Goal: Task Accomplishment & Management: Manage account settings

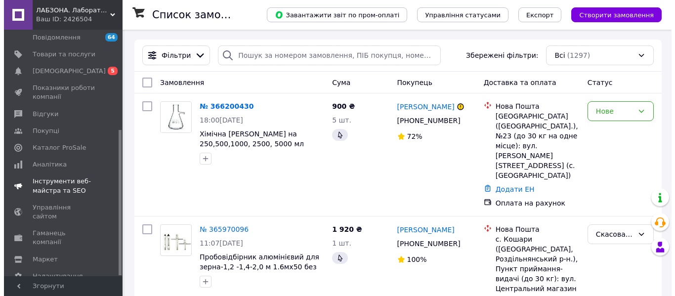
scroll to position [170, 0]
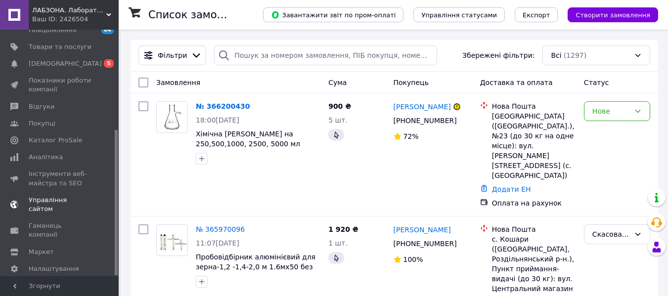
drag, startPoint x: 68, startPoint y: 191, endPoint x: 63, endPoint y: 191, distance: 5.5
click at [68, 196] on span "Управління сайтом" at bounding box center [60, 205] width 63 height 18
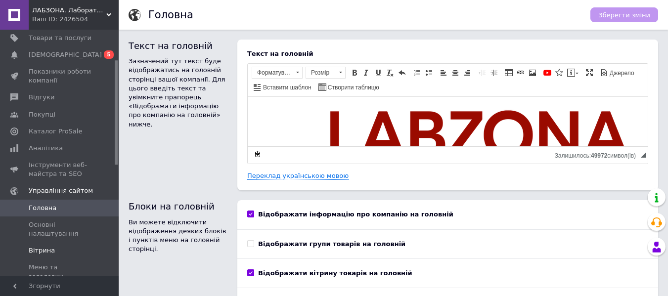
click at [48, 253] on span "Вітрина" at bounding box center [42, 250] width 26 height 9
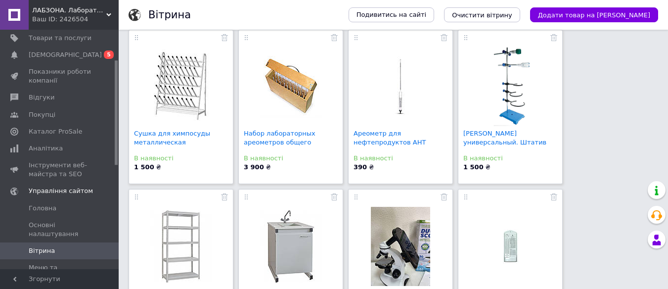
scroll to position [445, 0]
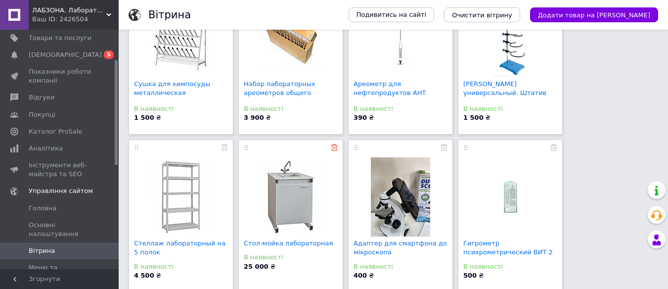
click at [331, 148] on icon at bounding box center [334, 147] width 7 height 7
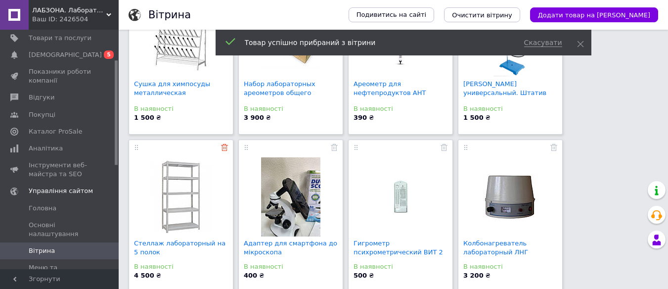
click at [224, 147] on use at bounding box center [224, 147] width 7 height 7
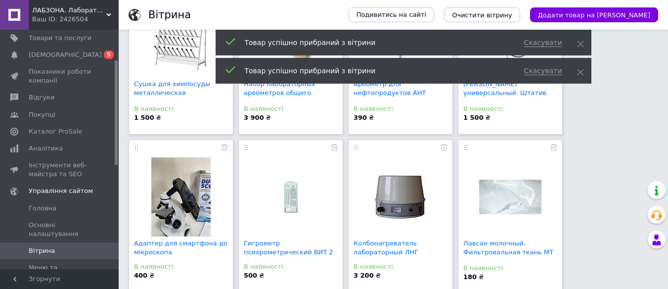
click at [223, 147] on use at bounding box center [224, 147] width 7 height 7
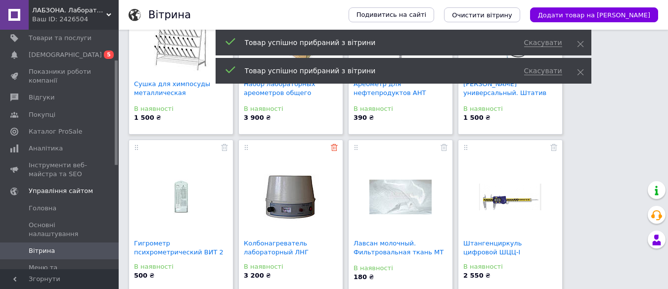
click at [334, 147] on use at bounding box center [334, 147] width 7 height 7
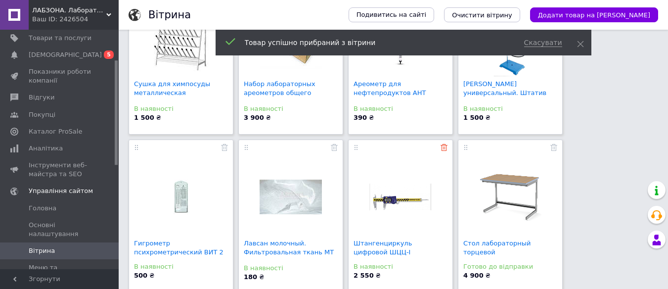
click at [442, 147] on use at bounding box center [443, 147] width 7 height 7
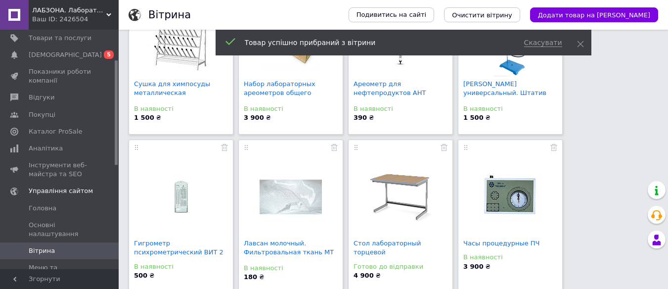
click at [438, 148] on div at bounding box center [400, 149] width 94 height 15
click at [441, 147] on use at bounding box center [443, 147] width 7 height 7
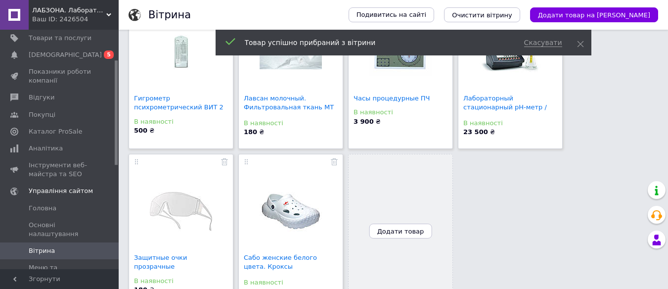
scroll to position [593, 0]
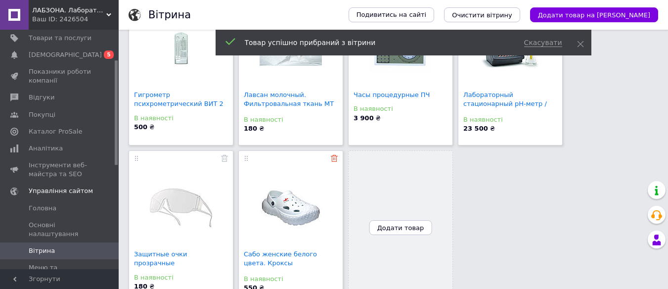
click at [333, 160] on icon at bounding box center [334, 158] width 7 height 7
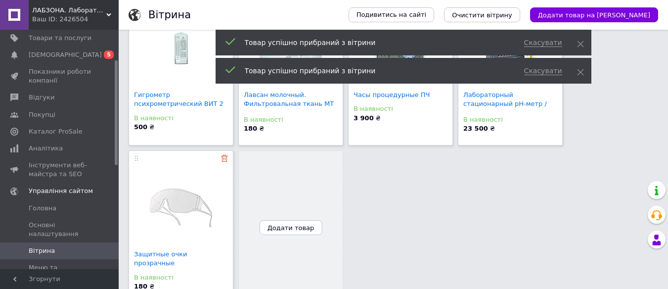
click at [227, 160] on use at bounding box center [224, 158] width 7 height 7
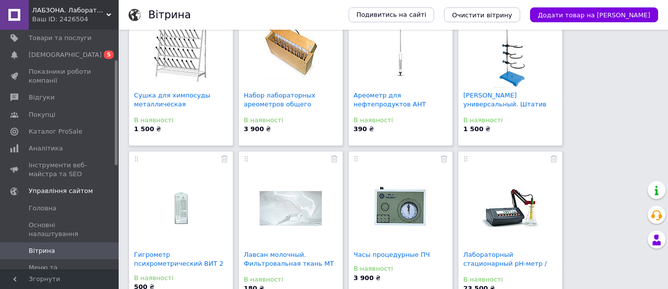
scroll to position [544, 0]
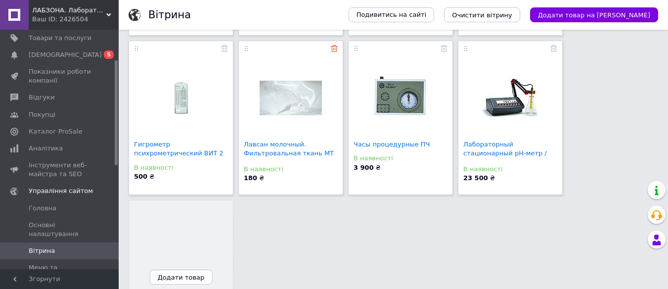
click at [333, 49] on use at bounding box center [334, 48] width 7 height 7
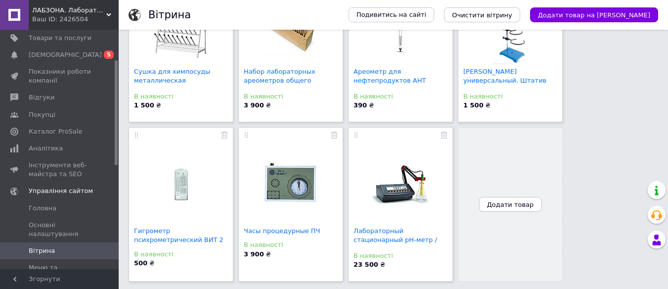
click at [504, 209] on button "Додати товар" at bounding box center [510, 204] width 63 height 15
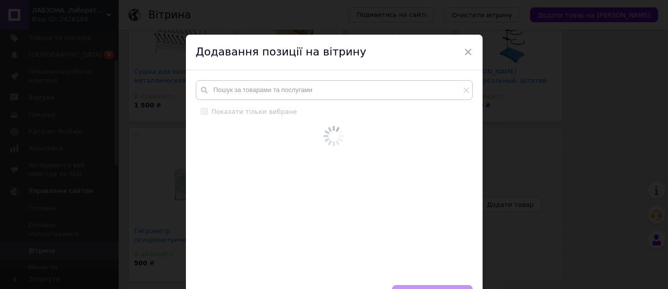
scroll to position [450, 0]
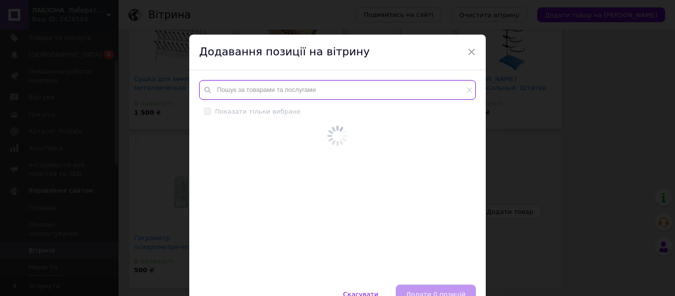
click at [263, 91] on input "text" at bounding box center [337, 90] width 277 height 20
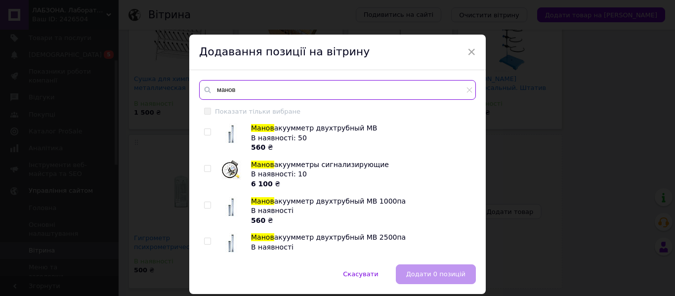
type input "манов"
click at [206, 130] on input "checkbox" at bounding box center [207, 132] width 6 height 6
checkbox input "true"
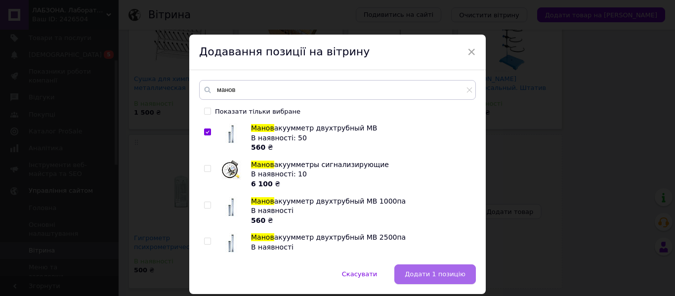
click at [459, 277] on span "Додати 1 позицію" at bounding box center [435, 273] width 61 height 7
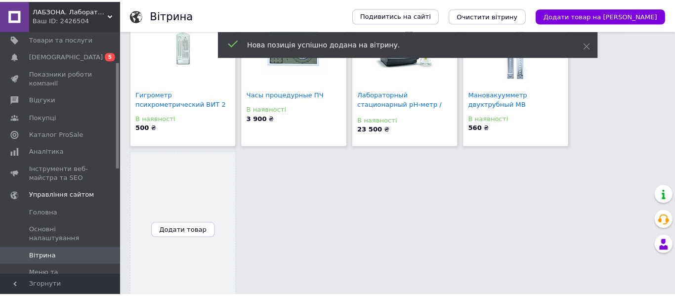
scroll to position [598, 0]
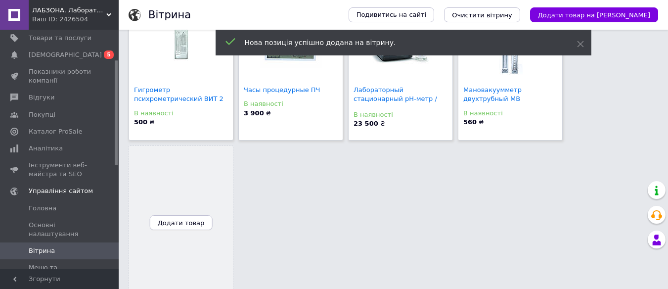
click at [183, 221] on span "Додати товар" at bounding box center [181, 222] width 47 height 7
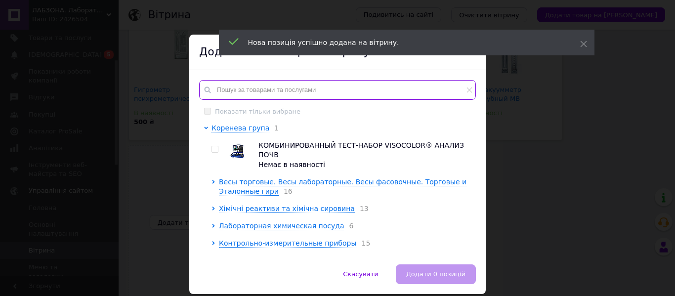
click at [247, 88] on input "text" at bounding box center [337, 90] width 277 height 20
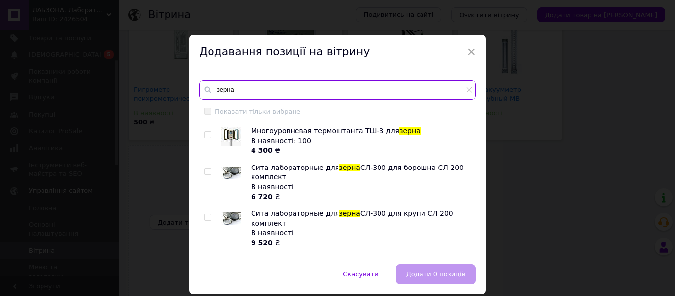
scroll to position [148, 0]
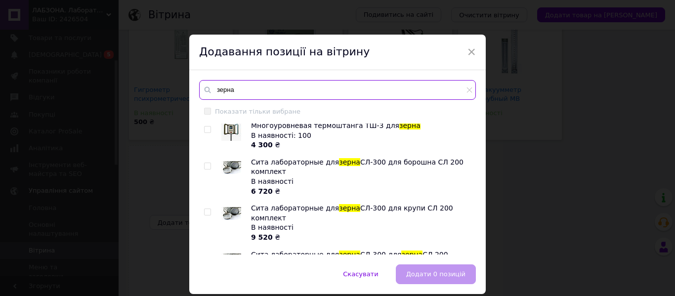
type input "зерна"
click at [207, 129] on input "checkbox" at bounding box center [207, 130] width 6 height 6
checkbox input "true"
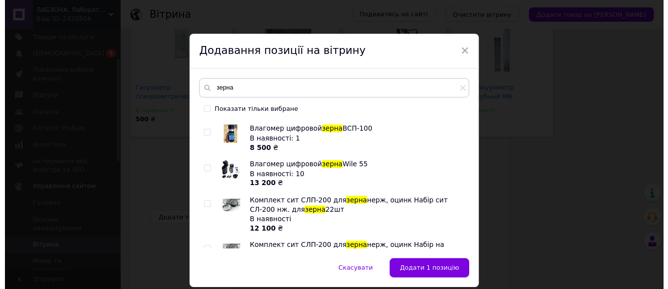
scroll to position [346, 0]
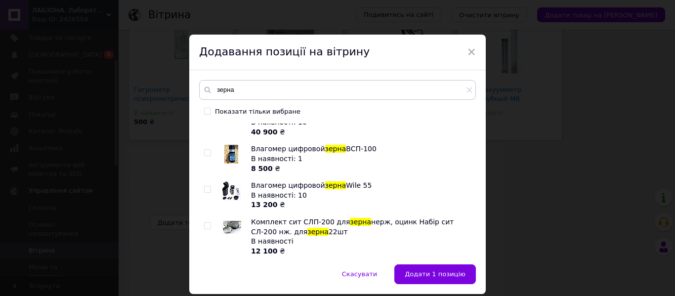
click at [205, 186] on input "checkbox" at bounding box center [207, 189] width 6 height 6
checkbox input "true"
click at [428, 273] on span "Додати 2 позиції" at bounding box center [436, 273] width 57 height 7
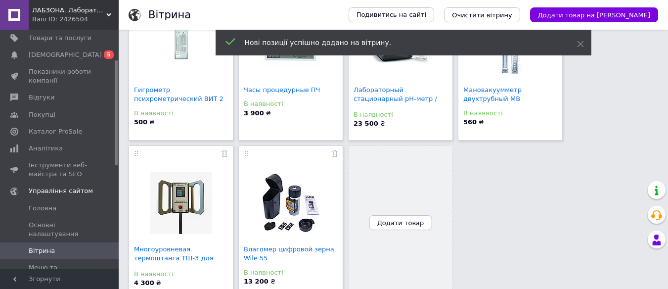
click at [403, 220] on span "Додати товар" at bounding box center [400, 222] width 47 height 7
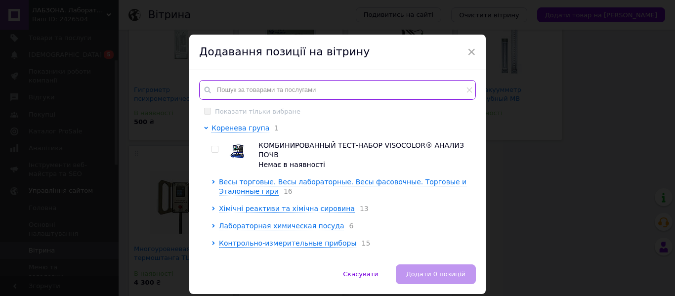
click at [259, 92] on input "text" at bounding box center [337, 90] width 277 height 20
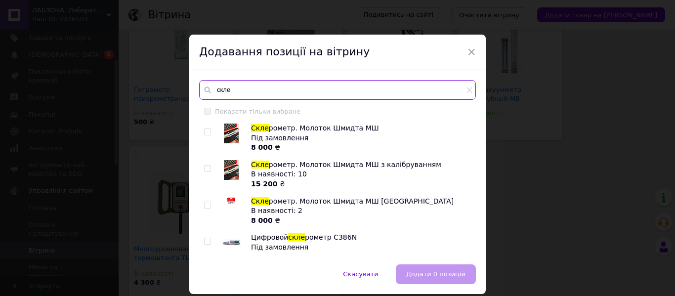
type input "скле"
click at [206, 169] on input "checkbox" at bounding box center [207, 169] width 6 height 6
checkbox input "true"
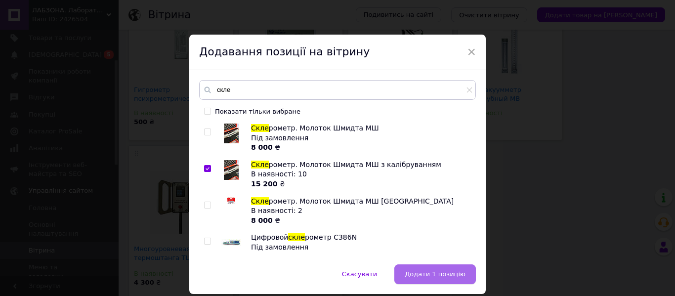
click at [429, 279] on button "Додати 1 позицію" at bounding box center [435, 274] width 82 height 20
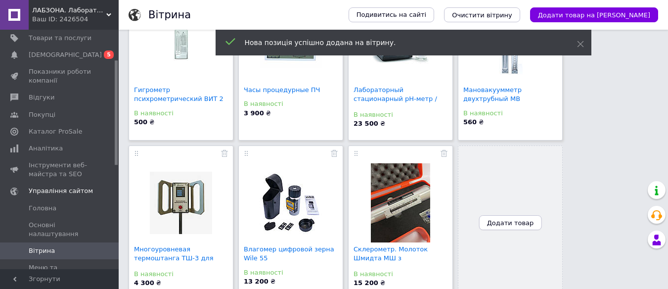
click at [508, 219] on span "Додати товар" at bounding box center [510, 222] width 47 height 7
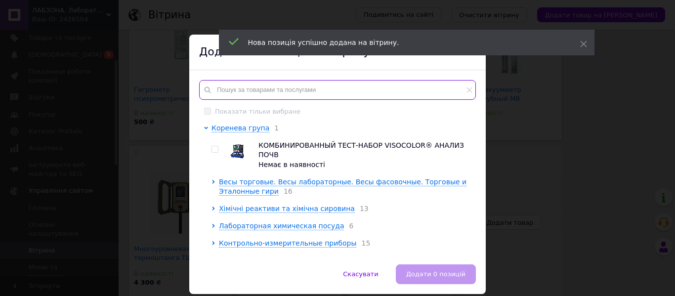
click at [259, 87] on input "text" at bounding box center [337, 90] width 277 height 20
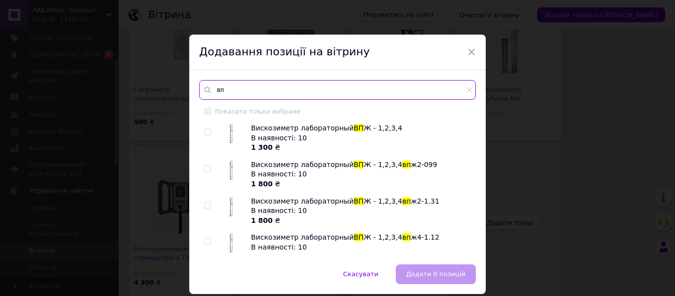
type input "в"
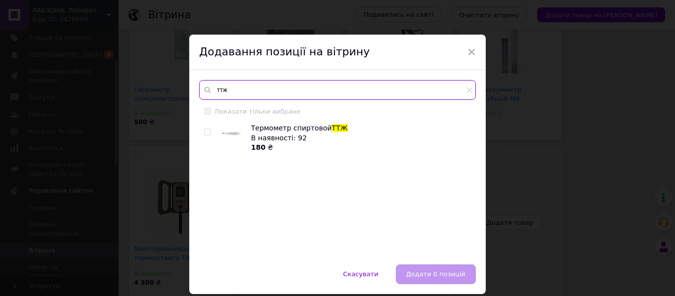
type input "ттж"
click at [204, 132] on input "checkbox" at bounding box center [207, 132] width 6 height 6
checkbox input "true"
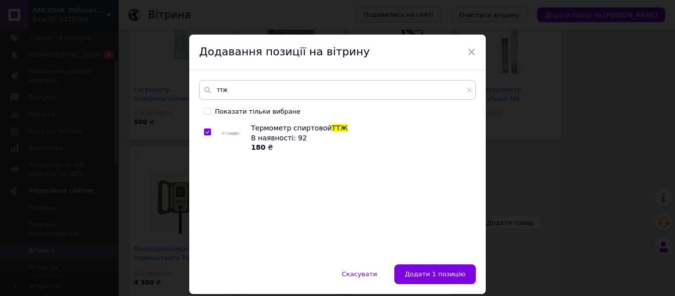
click at [430, 275] on span "Додати 1 позицію" at bounding box center [435, 273] width 61 height 7
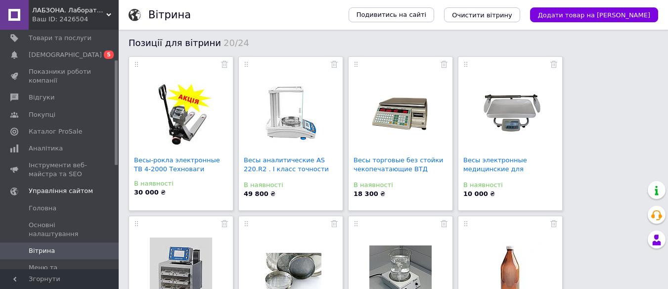
scroll to position [0, 0]
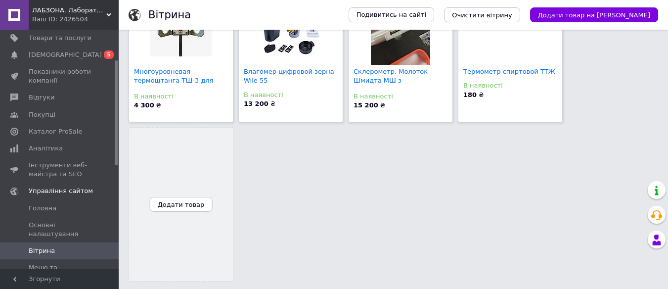
click at [198, 204] on span "Додати товар" at bounding box center [181, 204] width 47 height 7
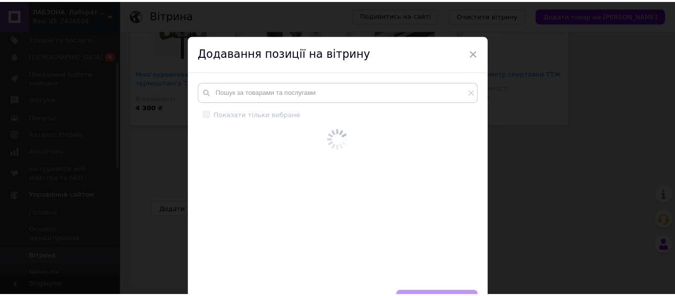
scroll to position [768, 0]
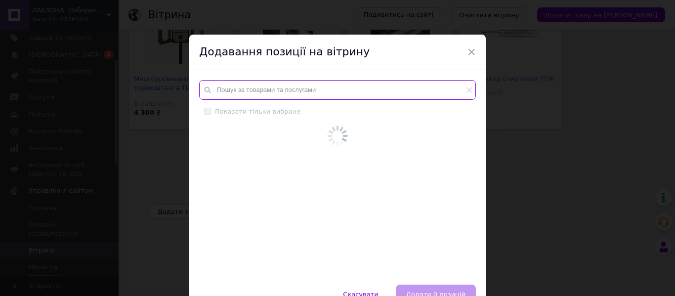
click at [243, 90] on input "text" at bounding box center [337, 90] width 277 height 20
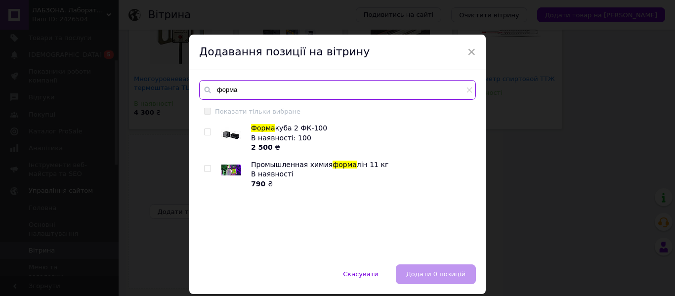
type input "форма"
click at [206, 131] on input "checkbox" at bounding box center [207, 132] width 6 height 6
checkbox input "true"
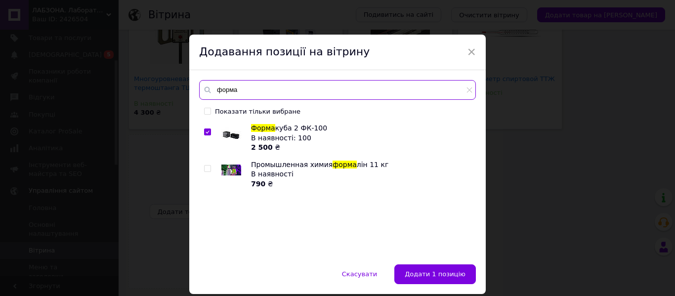
click at [260, 95] on input "форма" at bounding box center [337, 90] width 277 height 20
type input "ф"
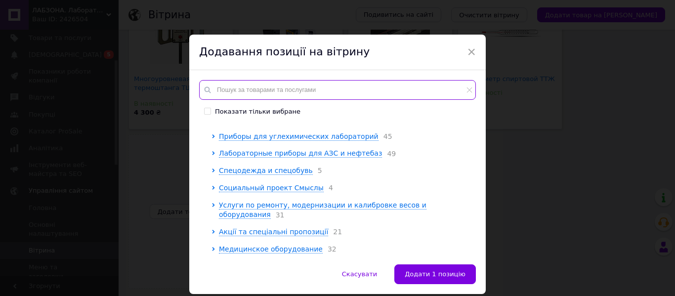
scroll to position [195, 0]
click at [289, 140] on span "Приборы для углехимических лабораторий" at bounding box center [299, 136] width 160 height 8
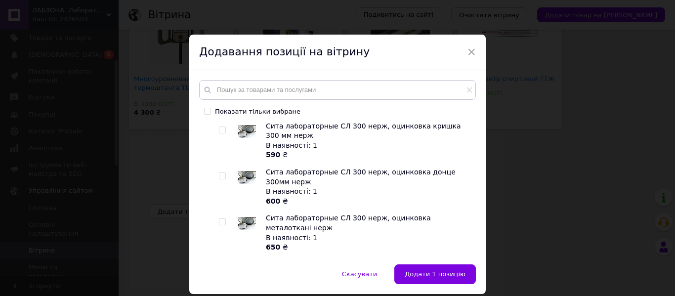
scroll to position [491, 0]
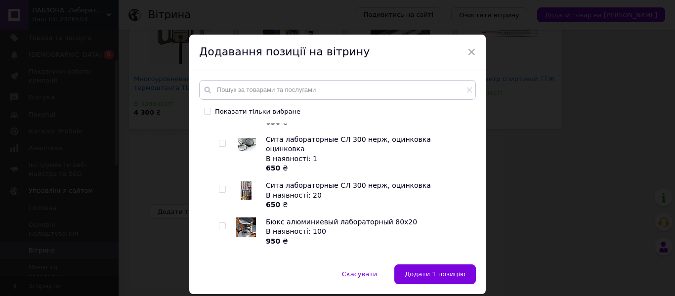
click at [221, 186] on input "checkbox" at bounding box center [222, 189] width 6 height 6
checkbox input "true"
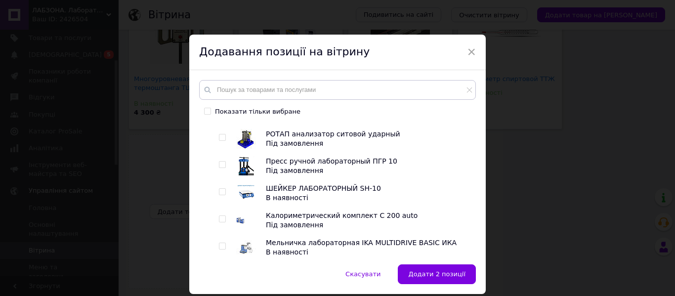
scroll to position [2613, 0]
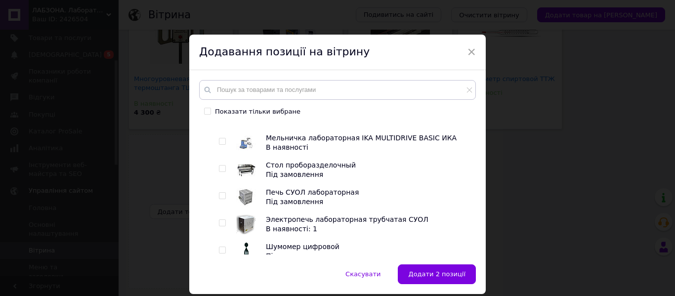
click at [252, 269] on span "Лабораторные приборы для АЗС и нефтебаз" at bounding box center [300, 273] width 163 height 8
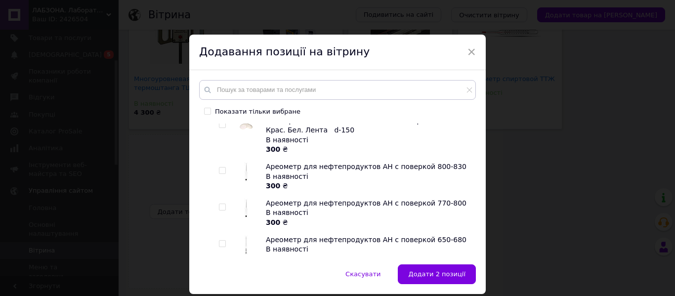
scroll to position [3426, 0]
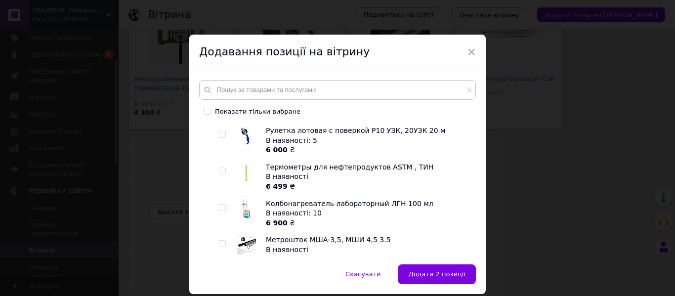
scroll to position [5141, 0]
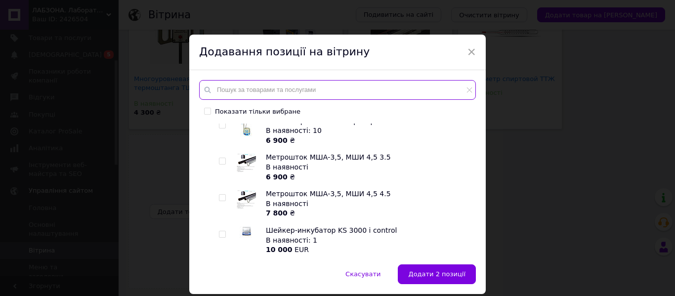
click at [256, 89] on input "text" at bounding box center [337, 90] width 277 height 20
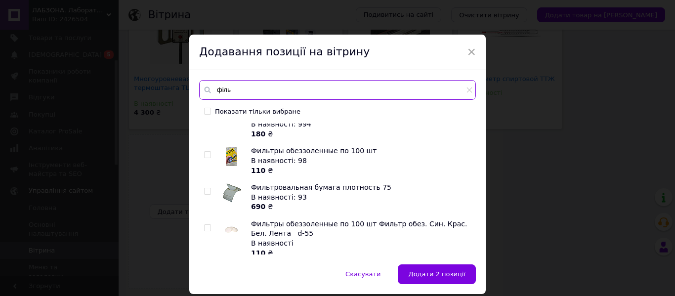
scroll to position [99, 0]
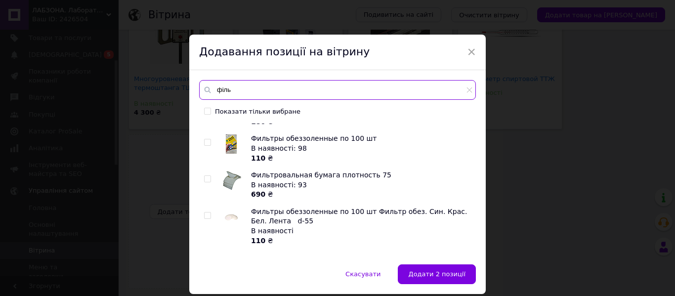
type input "філь"
click at [208, 179] on input "checkbox" at bounding box center [207, 179] width 6 height 6
checkbox input "true"
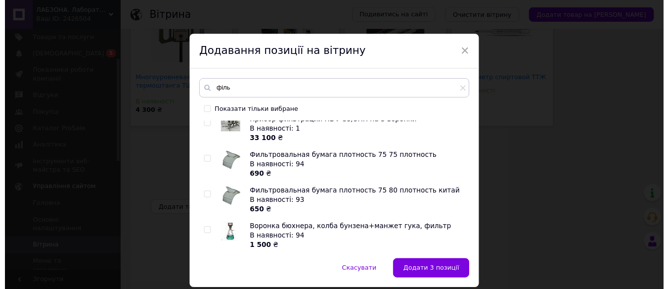
scroll to position [549, 0]
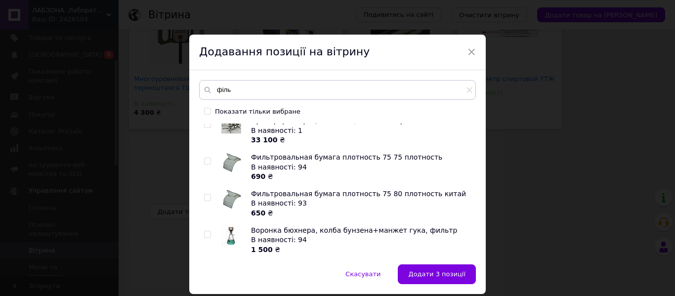
drag, startPoint x: 209, startPoint y: 235, endPoint x: 246, endPoint y: 247, distance: 39.2
click at [210, 235] on div at bounding box center [207, 234] width 7 height 7
click at [202, 234] on div "Аппарат для вакуумной фильтрации стеклянный В наявності: 1 23 400 ₴ Фильтр мемб…" at bounding box center [337, 189] width 276 height 131
click at [205, 234] on input "checkbox" at bounding box center [207, 234] width 6 height 6
checkbox input "true"
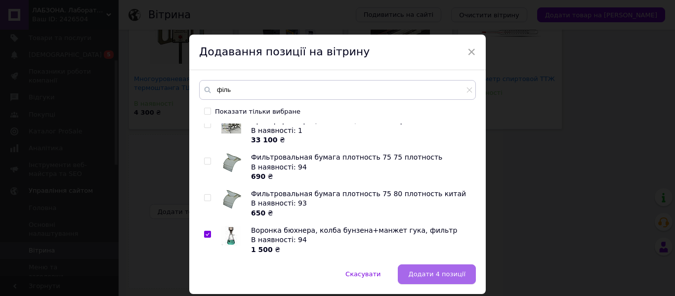
click at [423, 270] on span "Додати 4 позиції" at bounding box center [436, 273] width 57 height 7
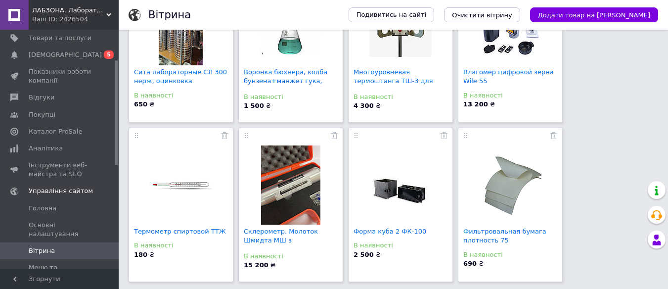
scroll to position [776, 0]
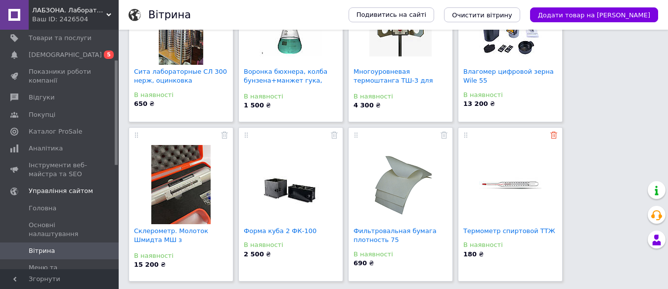
click at [553, 138] on icon at bounding box center [553, 134] width 7 height 7
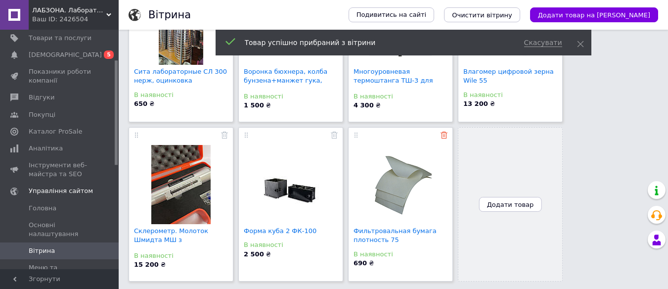
click at [444, 137] on icon at bounding box center [443, 134] width 7 height 7
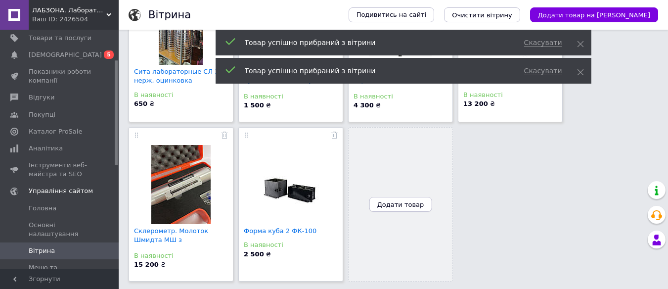
click at [400, 209] on button "Додати товар" at bounding box center [400, 204] width 63 height 15
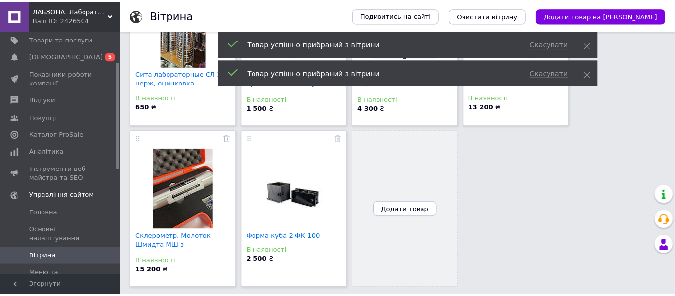
scroll to position [768, 0]
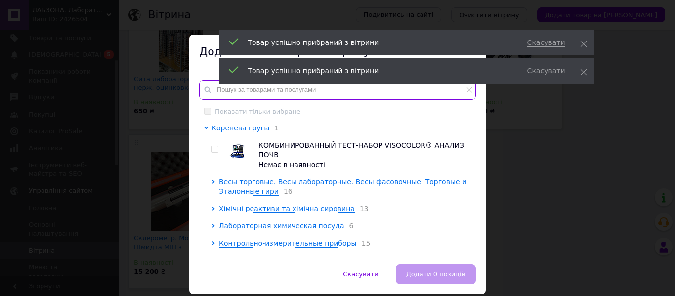
drag, startPoint x: 219, startPoint y: 91, endPoint x: 224, endPoint y: 90, distance: 5.0
click at [219, 91] on input "text" at bounding box center [337, 90] width 277 height 20
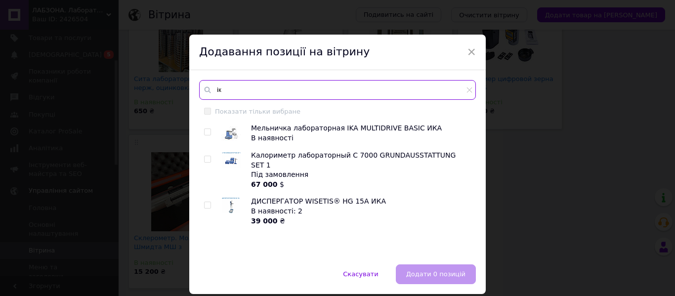
type input "і"
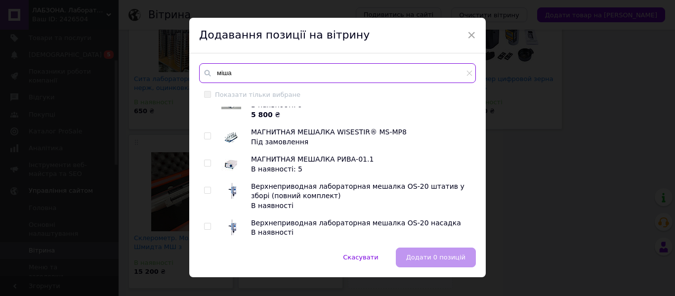
scroll to position [33, 0]
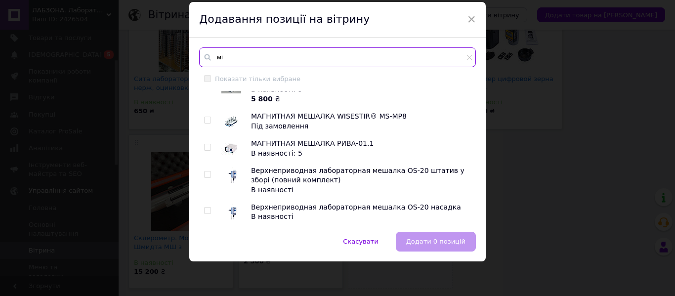
type input "м"
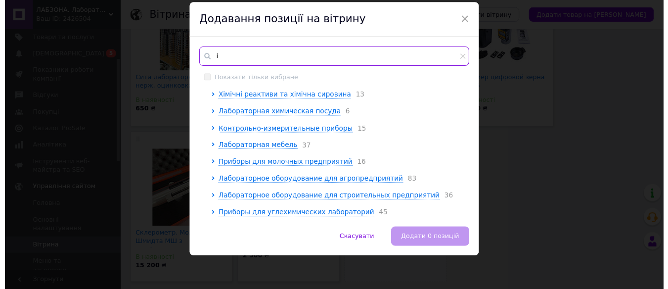
scroll to position [0, 0]
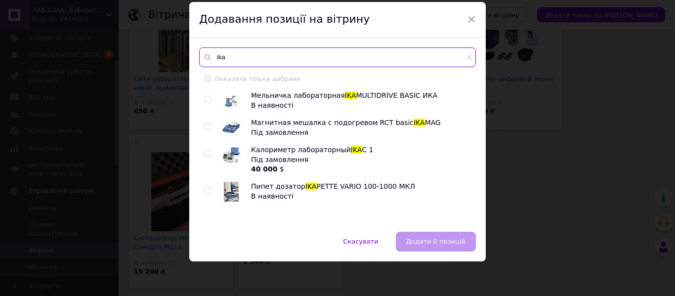
type input "ika"
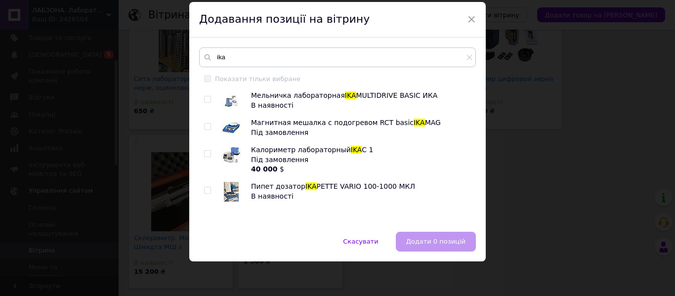
click at [204, 154] on input "checkbox" at bounding box center [207, 154] width 6 height 6
checkbox input "true"
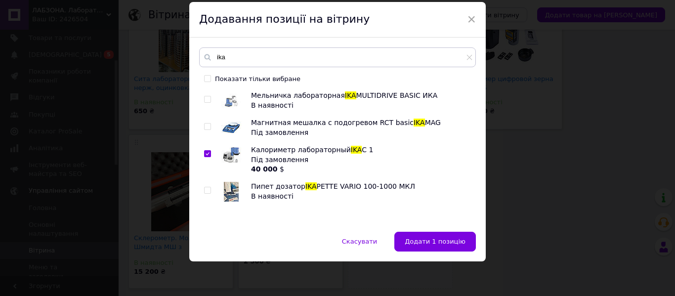
click at [205, 127] on input "checkbox" at bounding box center [207, 127] width 6 height 6
checkbox input "true"
click at [418, 236] on button "Додати 2 позиції" at bounding box center [437, 242] width 78 height 20
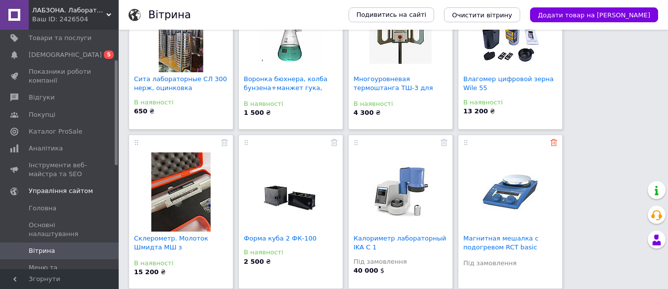
click at [554, 142] on icon at bounding box center [553, 142] width 7 height 7
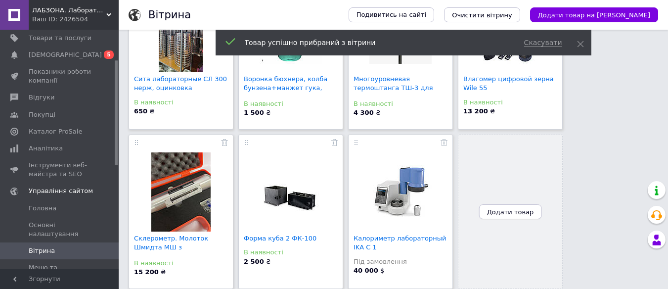
click at [531, 208] on button "Додати товар" at bounding box center [510, 211] width 63 height 15
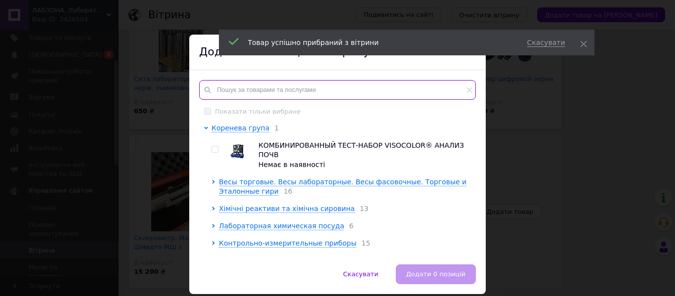
click at [264, 91] on input "text" at bounding box center [337, 90] width 277 height 20
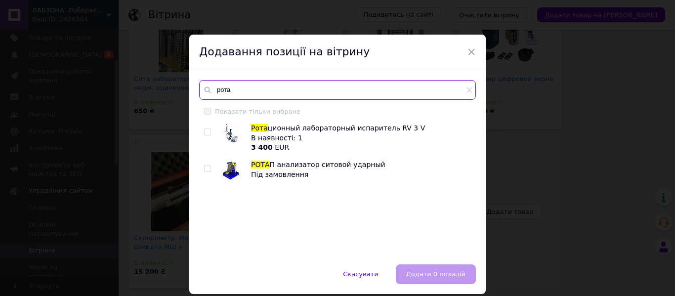
type input "рота"
click at [204, 134] on input "checkbox" at bounding box center [207, 132] width 6 height 6
checkbox input "true"
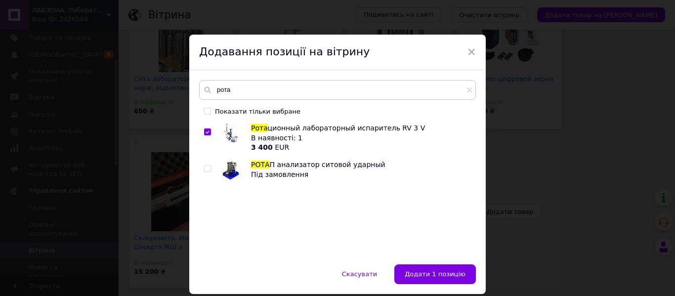
click at [431, 271] on span "Додати 1 позицію" at bounding box center [435, 273] width 61 height 7
